Goal: Ask a question

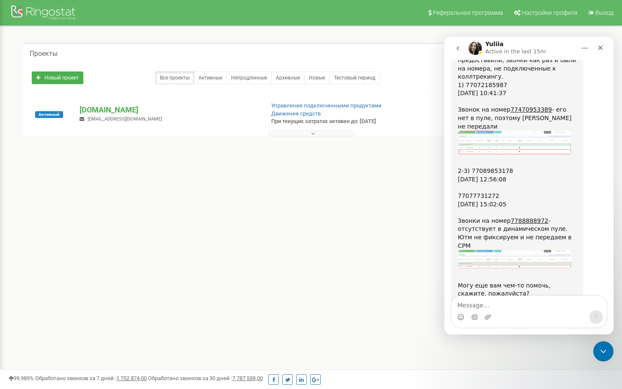
scroll to position [731, 0]
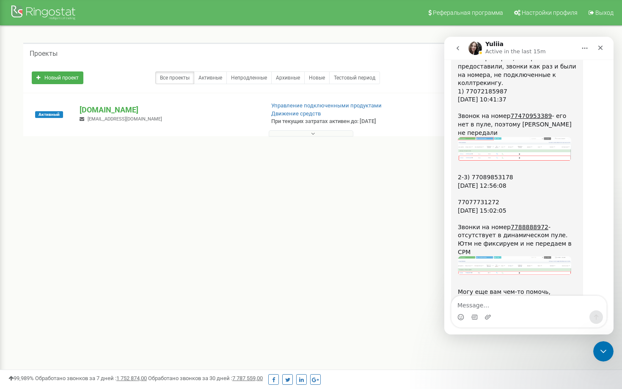
click at [498, 211] on div "2-3) 77089853178 [DATE] 12:56:08 ​ 77077731272 [DATE] 15:02:05 ​ Звонки на номе…" at bounding box center [517, 211] width 119 height 91
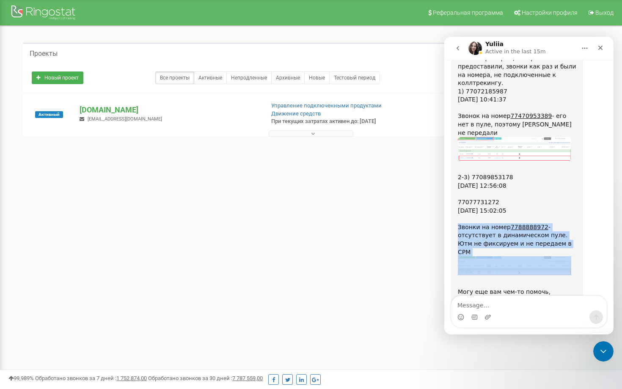
click at [498, 211] on div "2-3) 77089853178 [DATE] 12:56:08 ​ 77077731272 [DATE] 15:02:05 ​ Звонки на номе…" at bounding box center [517, 211] width 119 height 91
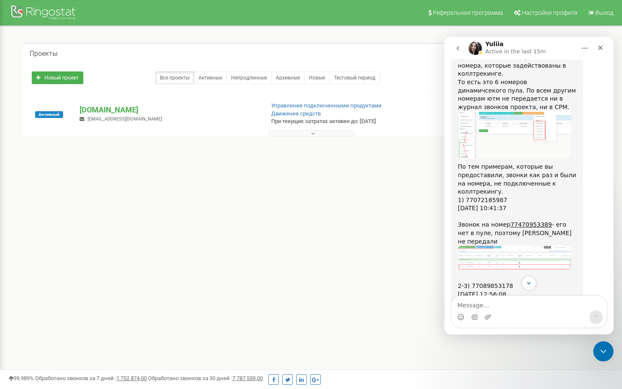
scroll to position [621, 0]
click at [339, 135] on button at bounding box center [311, 133] width 85 height 6
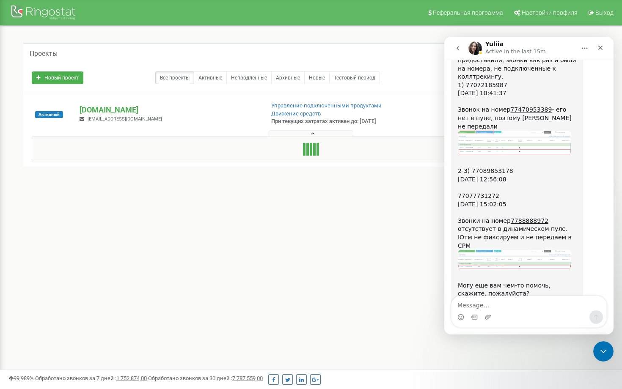
click at [269, 130] on button at bounding box center [311, 133] width 85 height 6
click at [487, 306] on textarea "Message…" at bounding box center [529, 303] width 155 height 14
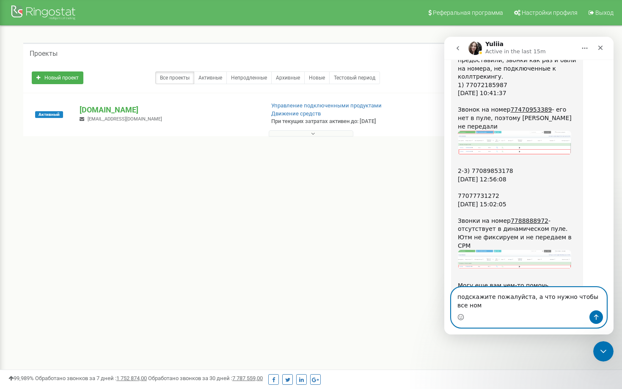
scroll to position [746, 0]
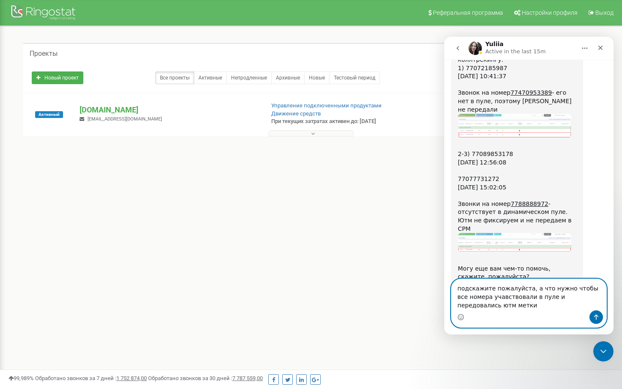
type textarea "подскажите пожалуйста, а что нужно чтобы все номера учавствовали в пуле и перед…"
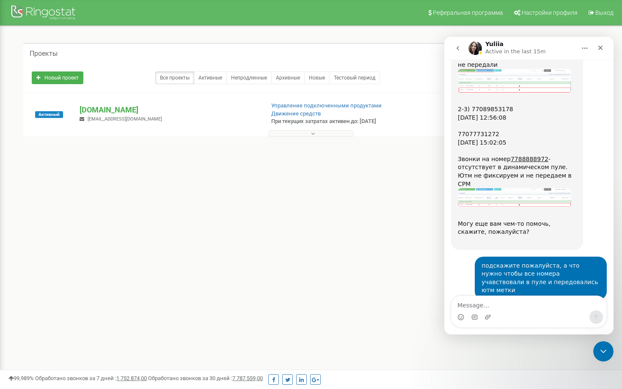
scroll to position [804, 0]
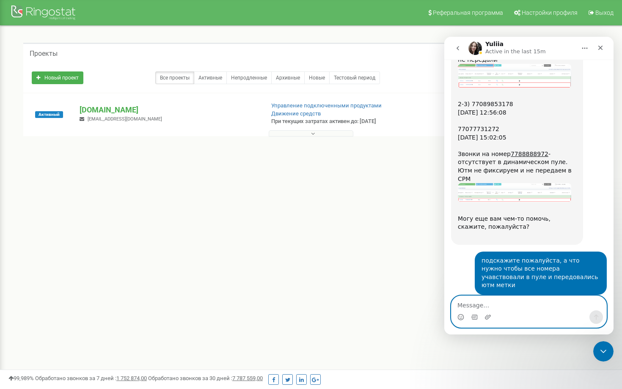
click at [493, 304] on textarea "Message…" at bounding box center [529, 303] width 155 height 14
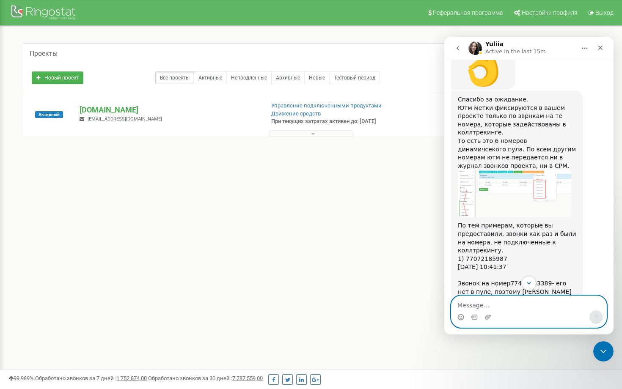
scroll to position [516, 0]
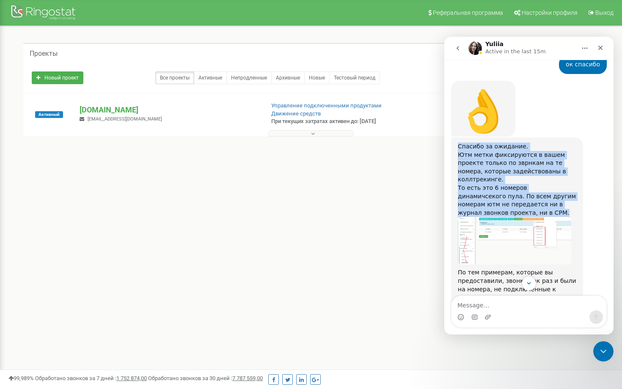
drag, startPoint x: 513, startPoint y: 197, endPoint x: 458, endPoint y: 132, distance: 85.3
click at [458, 143] on div "Спасибо за ожидание. Ютм метки фиксируются в вашем проекте только по зврнкам на…" at bounding box center [517, 180] width 119 height 75
copy div "Спасибо за ожидание. Ютм метки фиксируются в вашем проекте только по зврнкам на…"
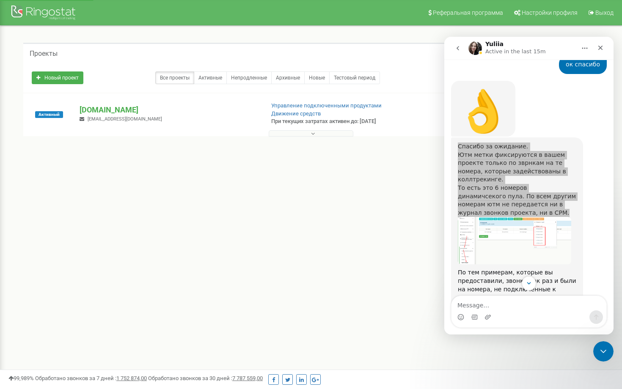
scroll to position [813, 0]
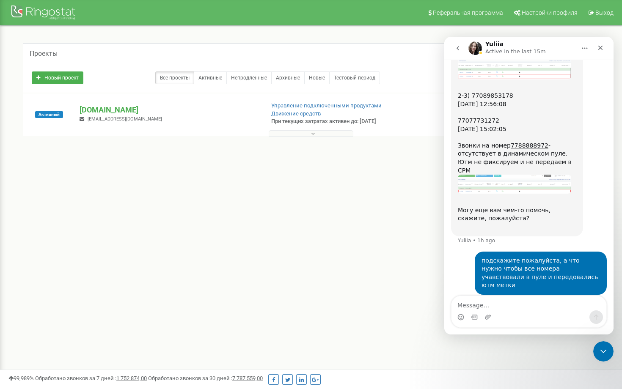
click at [475, 307] on div "Добавить их в коллтеркинг" at bounding box center [501, 311] width 86 height 8
copy div "Добавить их в коллтеркинг"
click at [554, 302] on div "Добавить их в коллтеркинг Yuliia • 6m ago" at bounding box center [529, 320] width 156 height 37
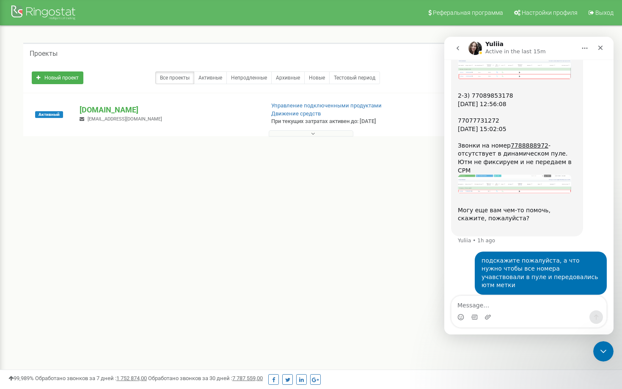
click at [471, 307] on div "Добавить их в коллтеркинг" at bounding box center [501, 311] width 86 height 8
copy div "Добавить их в коллтеркинг"
click at [463, 304] on textarea "Message…" at bounding box center [529, 303] width 155 height 14
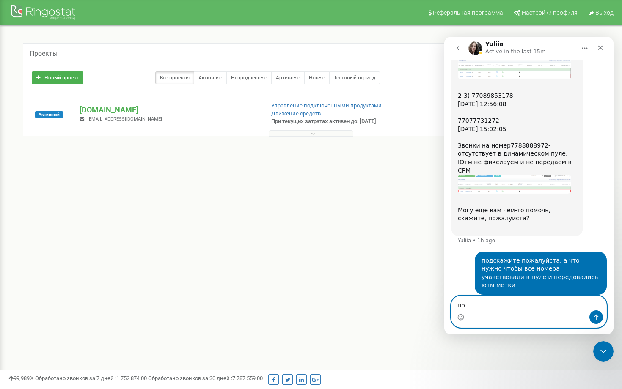
type textarea "п"
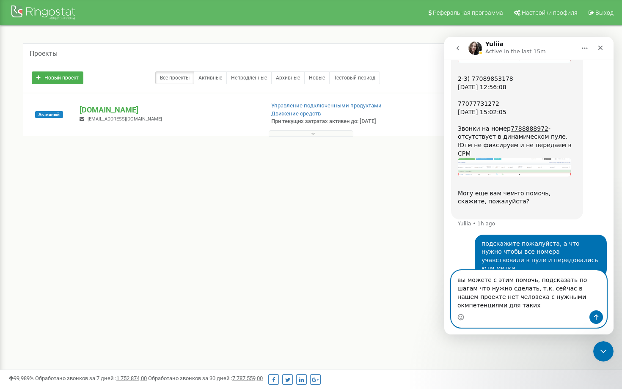
scroll to position [838, 0]
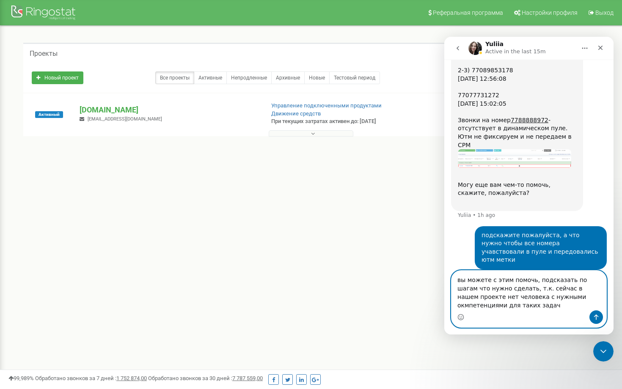
click at [535, 297] on textarea "вы можете с этим помочь, подсказать по шагам что нужно сделать, т.к. сейчас в н…" at bounding box center [529, 291] width 155 height 40
type textarea "вы можете с этим помочь, подсказать по шагам что нужно сделать, т.к. сейчас в н…"
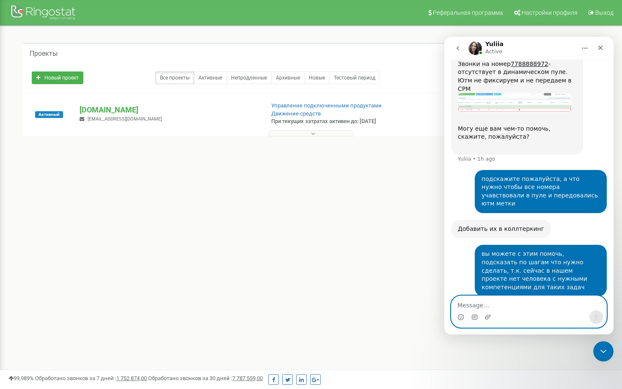
scroll to position [897, 0]
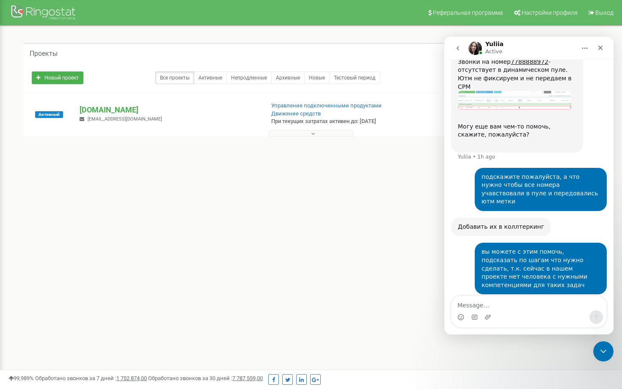
click at [499, 301] on div "Подготовлю инструкцию и напишу вам по результату [PERSON_NAME] • 4m ago" at bounding box center [529, 323] width 156 height 45
click at [499, 298] on textarea "Message…" at bounding box center [529, 303] width 155 height 14
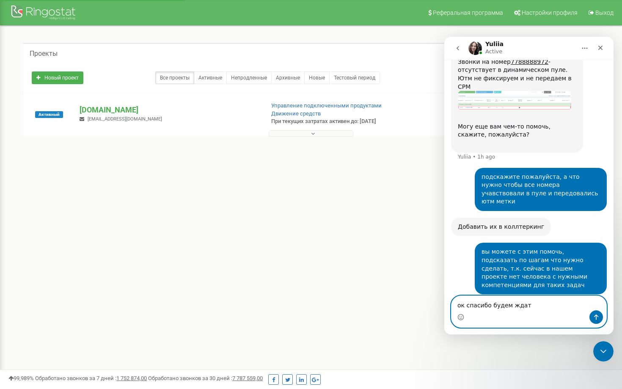
type textarea "ок спасибо будем ждать"
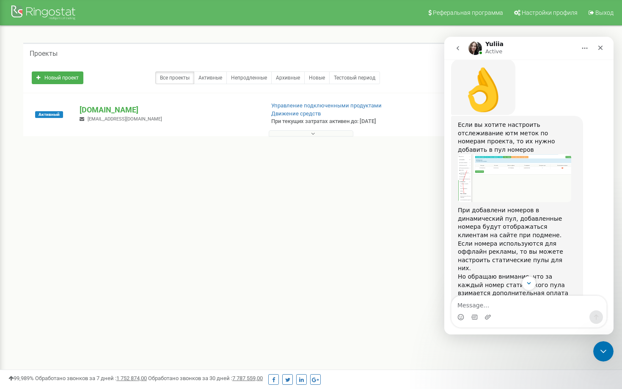
scroll to position [1267, 0]
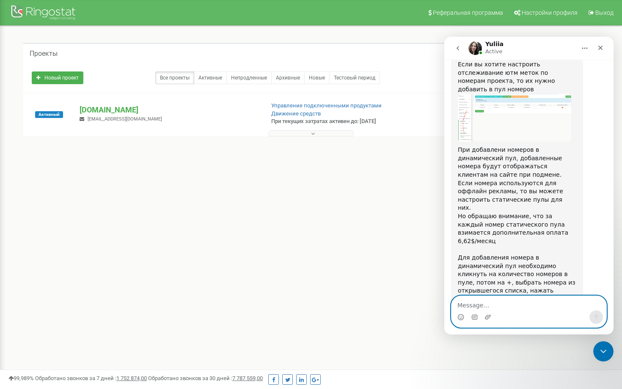
click at [502, 308] on textarea "Message…" at bounding box center [529, 303] width 155 height 14
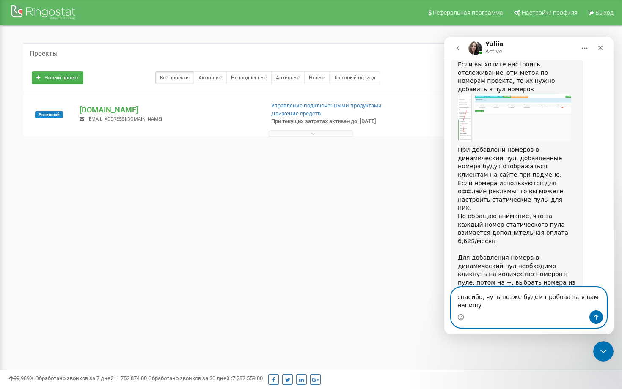
scroll to position [1275, 0]
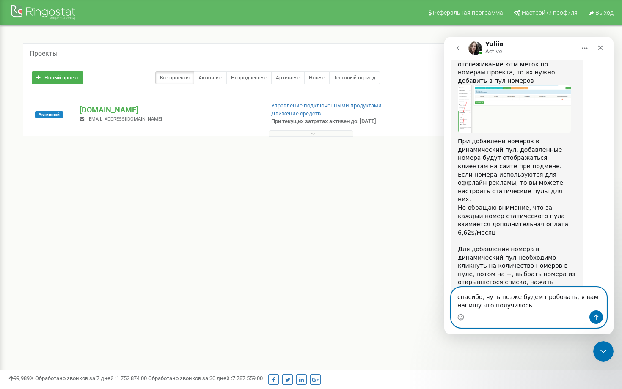
type textarea "спасибо, чуть позже будем пробовать, я вам напишу что получилось"
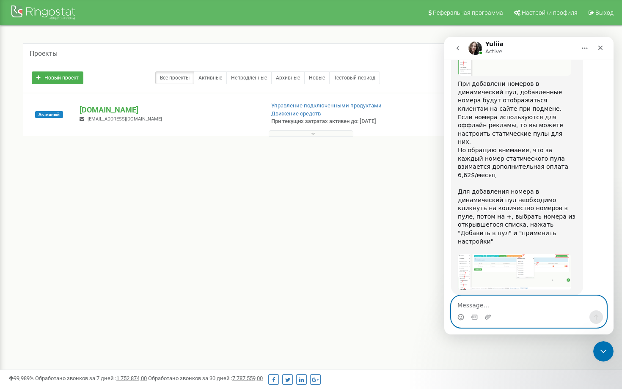
scroll to position [1325, 0]
